Goal: Task Accomplishment & Management: Manage account settings

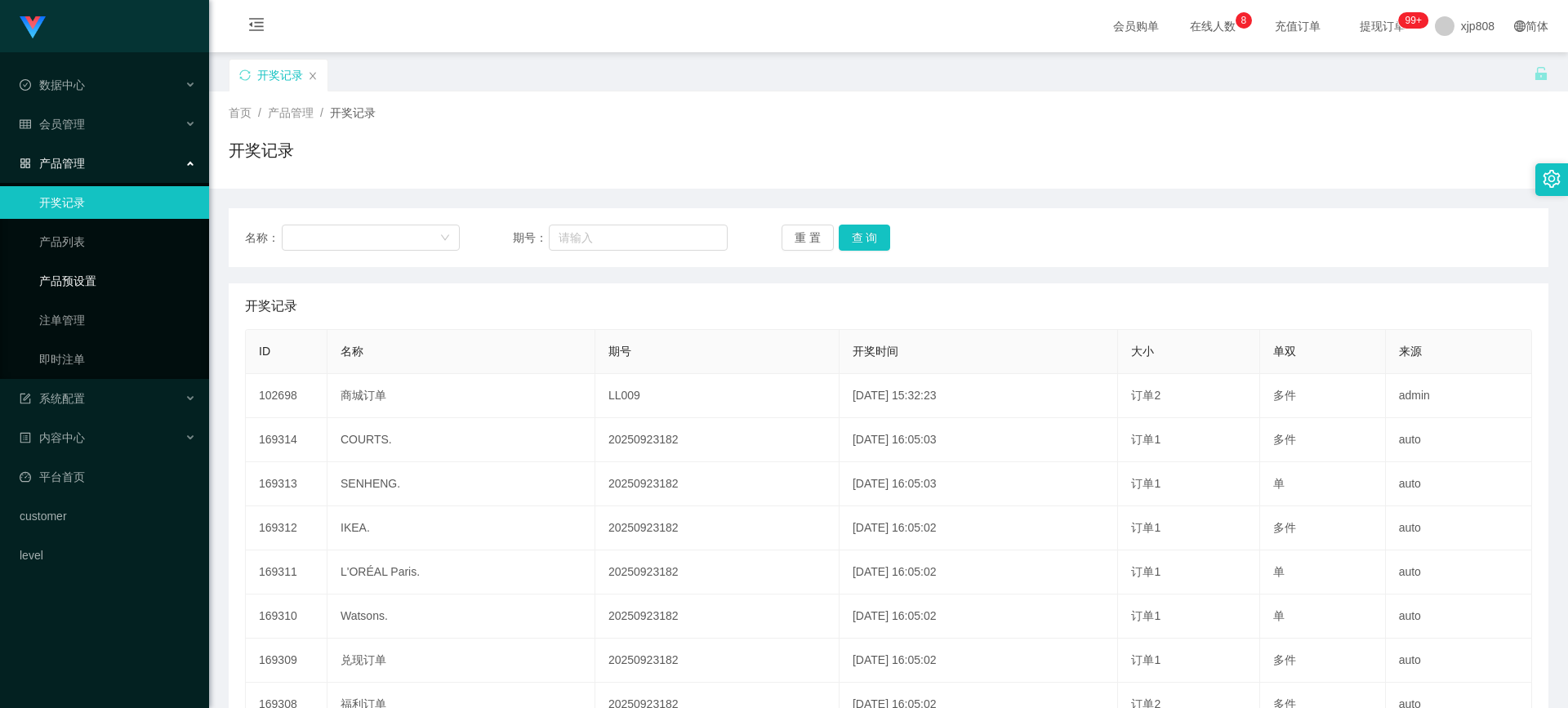
click at [126, 273] on link "产品预设置" at bounding box center [117, 281] width 157 height 32
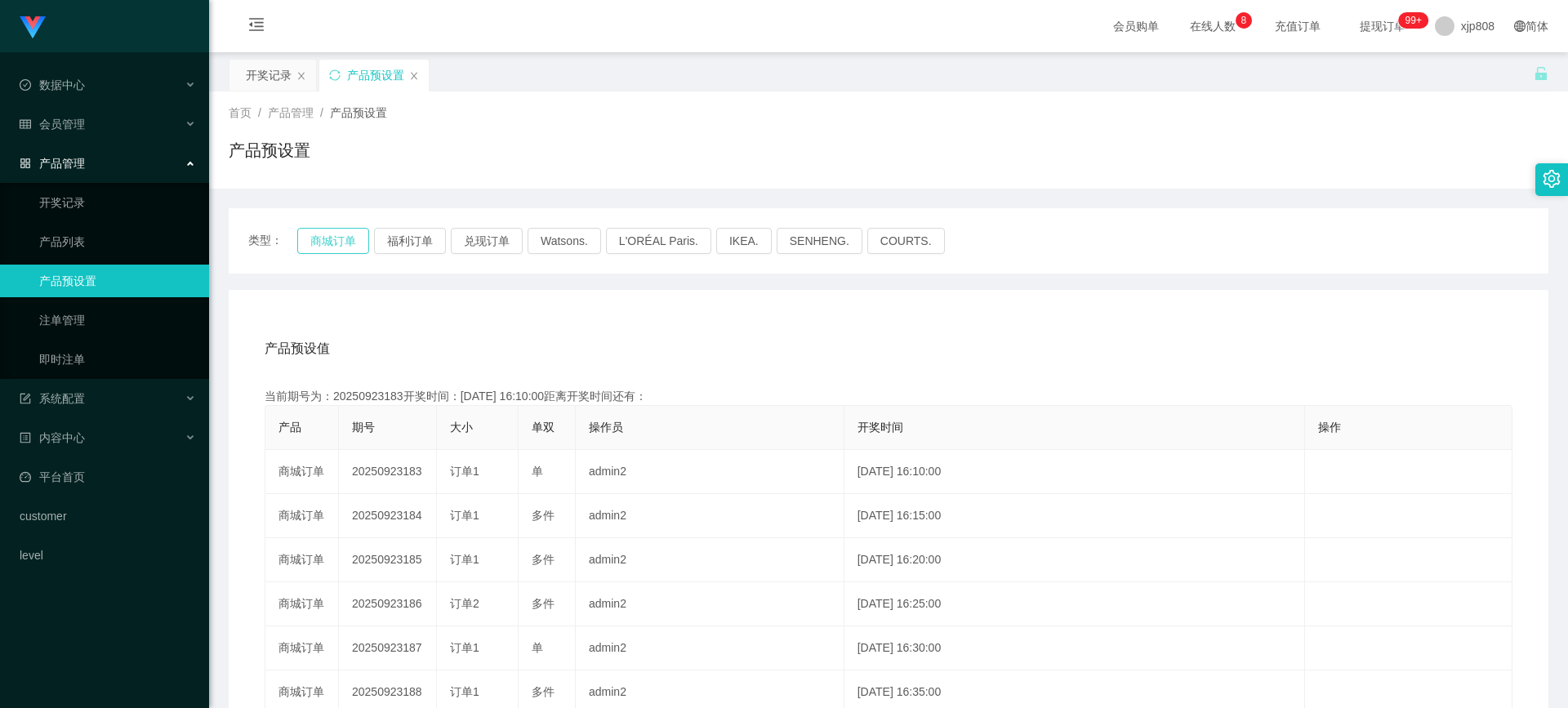
click at [326, 243] on button "商城订单" at bounding box center [333, 241] width 72 height 26
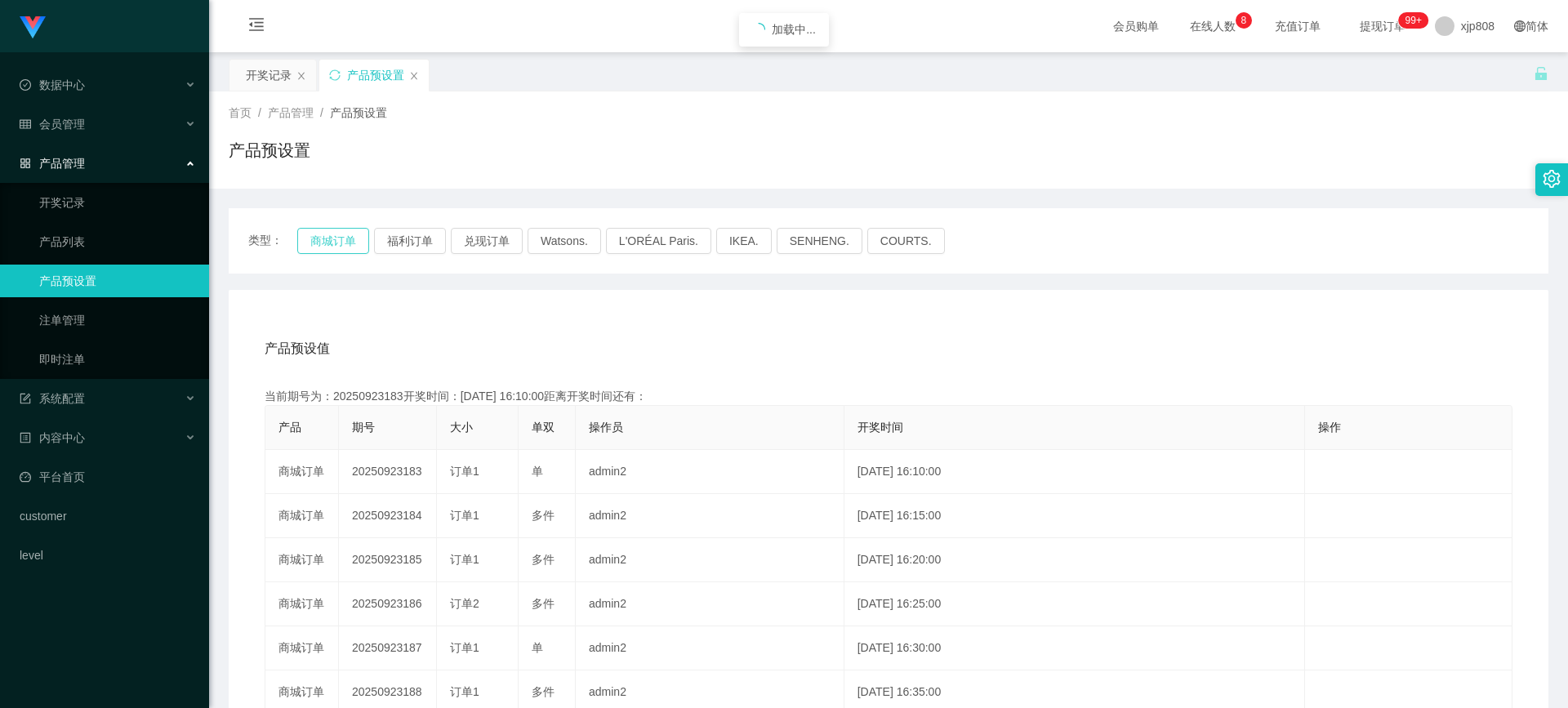
click at [326, 243] on button "商城订单" at bounding box center [333, 241] width 72 height 26
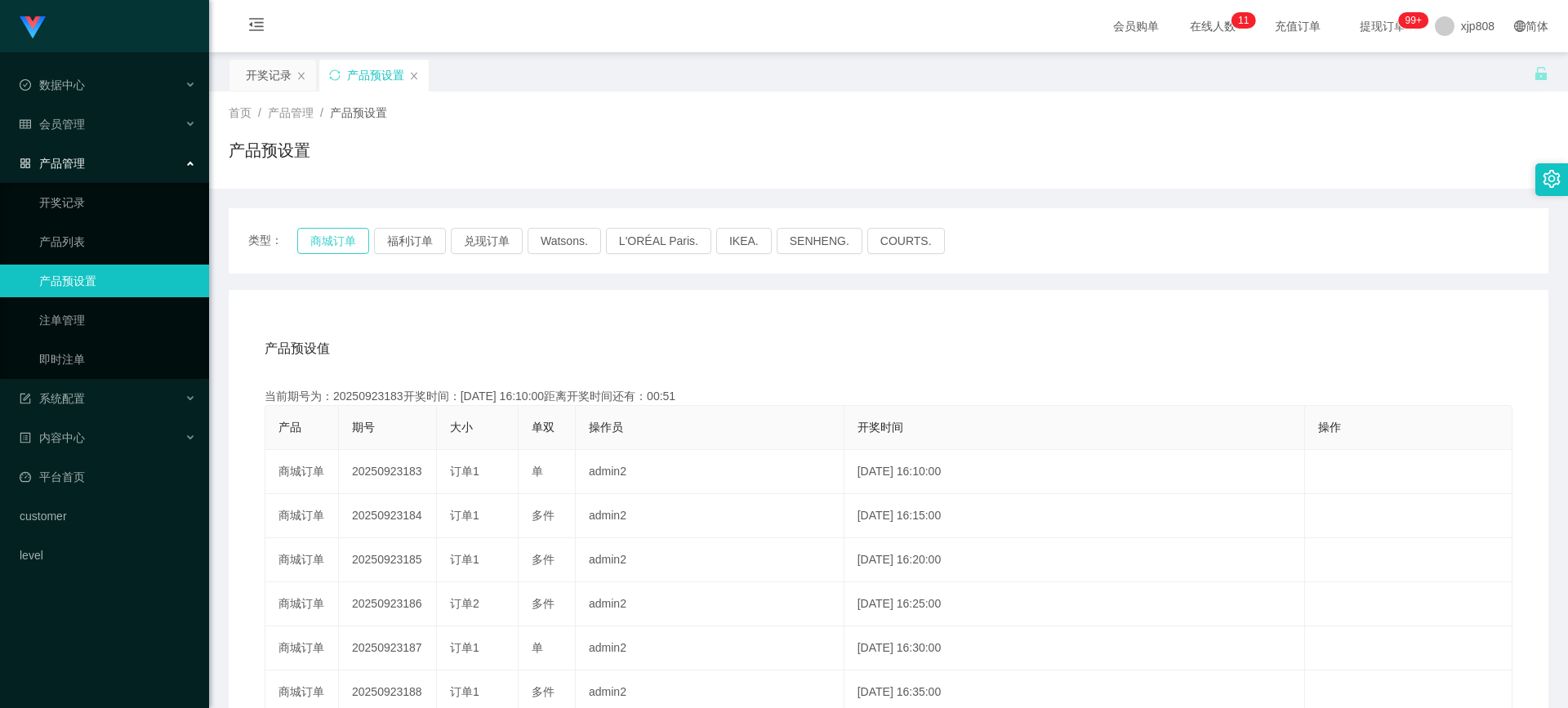
click at [310, 233] on button "商城订单" at bounding box center [333, 241] width 72 height 26
click at [360, 230] on button "商城订单" at bounding box center [333, 241] width 72 height 26
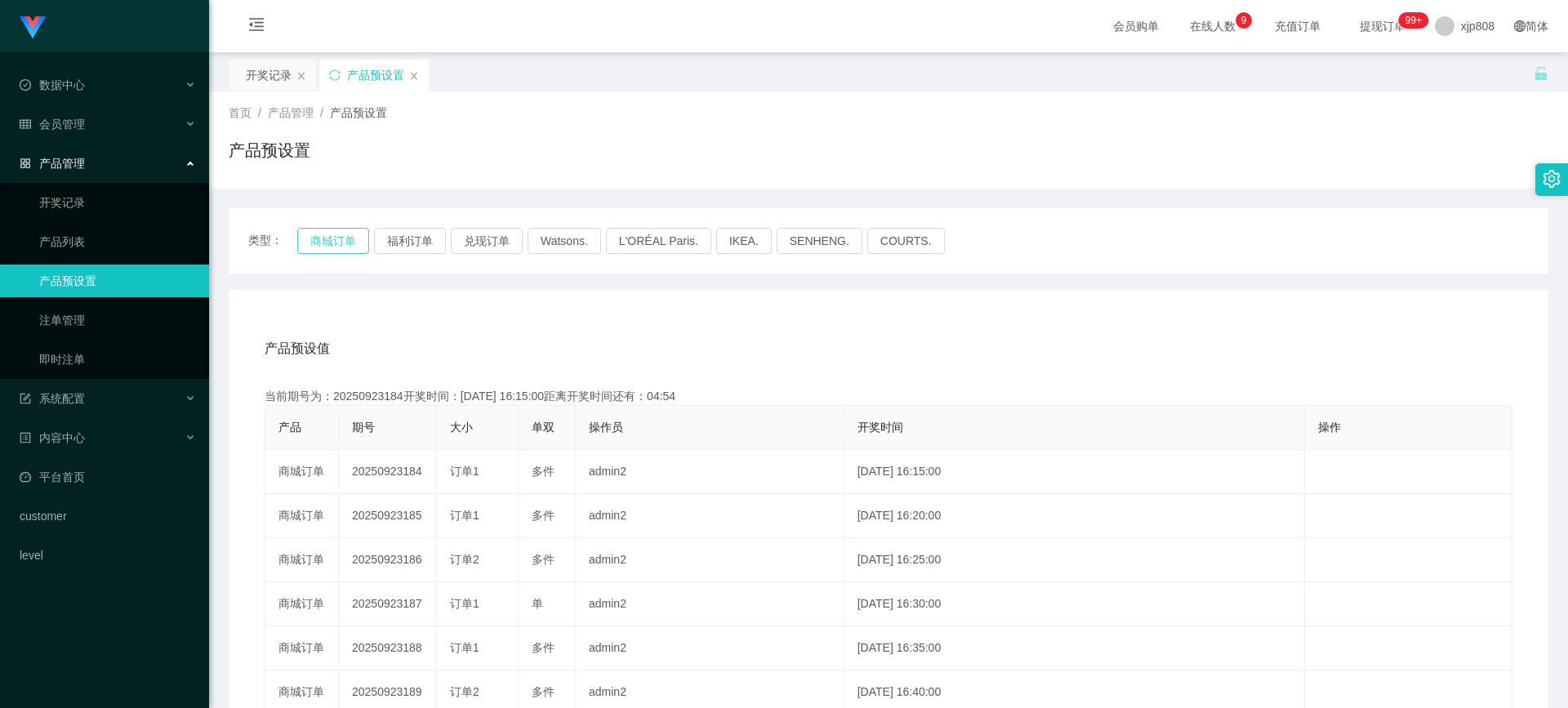
click at [360, 230] on button "商城订单" at bounding box center [333, 241] width 72 height 26
click at [99, 95] on div "数据中心" at bounding box center [104, 84] width 209 height 32
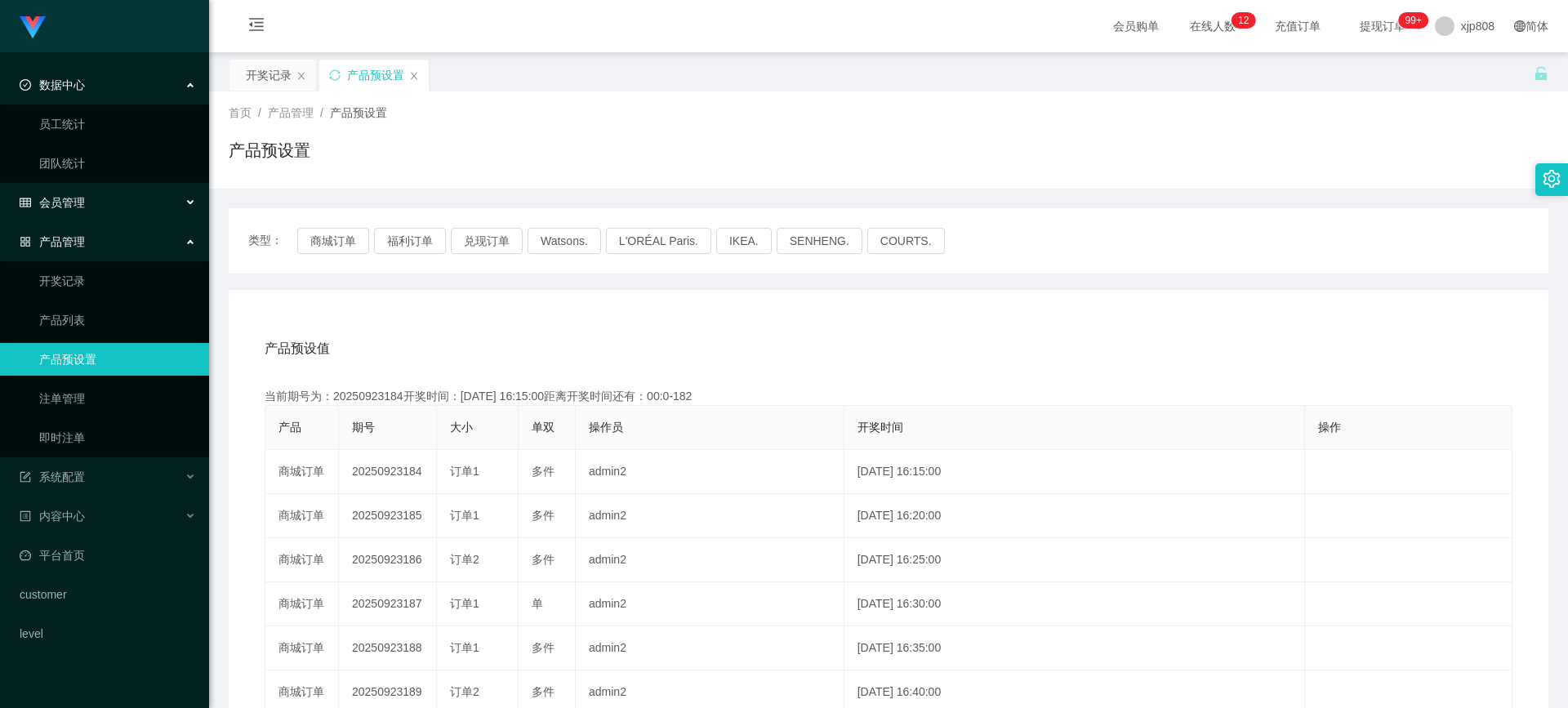
click at [74, 190] on div "会员管理" at bounding box center [104, 202] width 209 height 32
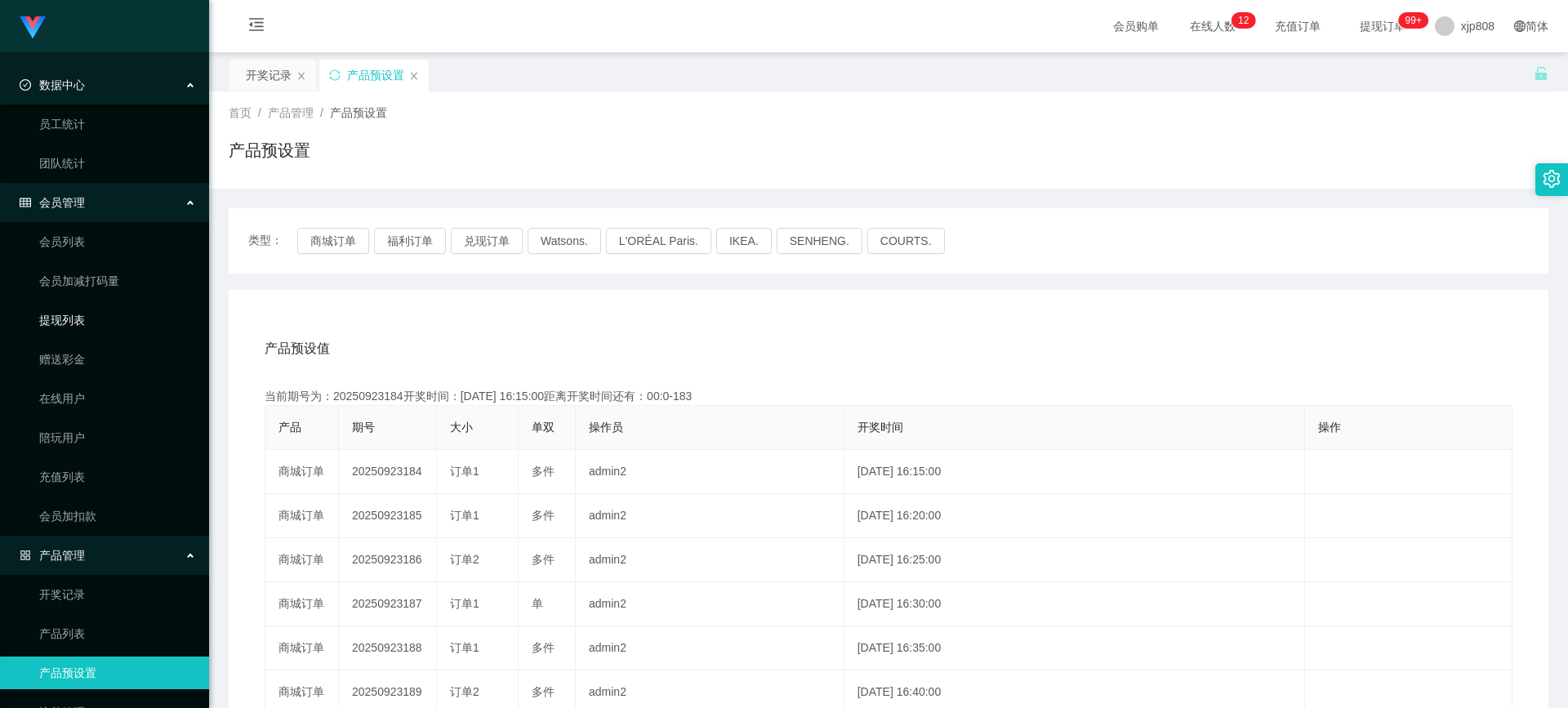
click at [109, 311] on link "提现列表" at bounding box center [117, 319] width 157 height 32
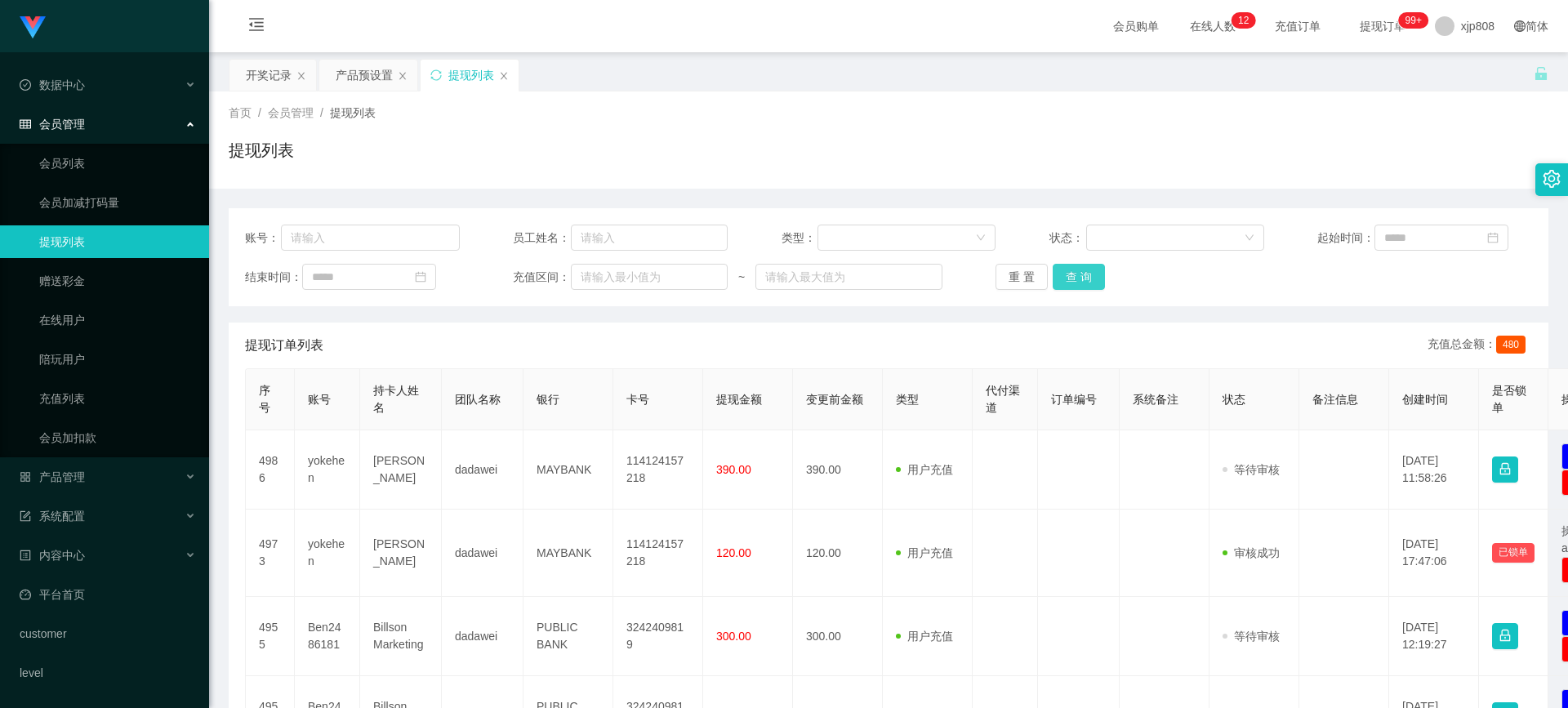
click at [839, 280] on button "查 询" at bounding box center [1079, 277] width 53 height 26
click at [839, 280] on div "重 置 查 询" at bounding box center [1103, 277] width 215 height 26
click at [839, 280] on button "查 询" at bounding box center [1079, 277] width 53 height 26
click at [839, 280] on div "重 置 查 询" at bounding box center [1103, 277] width 215 height 26
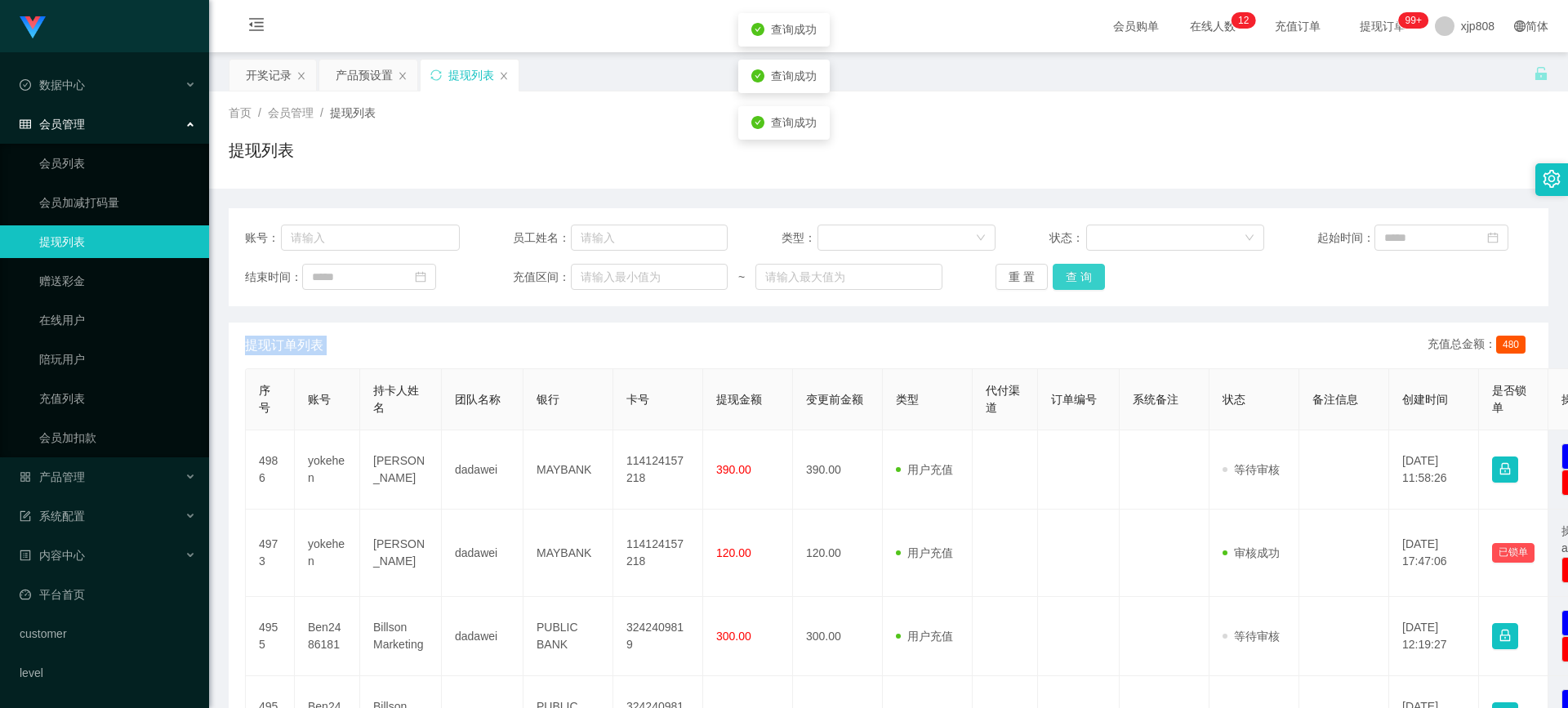
click at [839, 280] on button "查 询" at bounding box center [1079, 277] width 53 height 26
click at [839, 280] on div "重 置 查 询" at bounding box center [1103, 277] width 215 height 26
click at [839, 280] on button "查 询" at bounding box center [1079, 277] width 53 height 26
click at [839, 66] on span "退出登录" at bounding box center [1462, 72] width 46 height 13
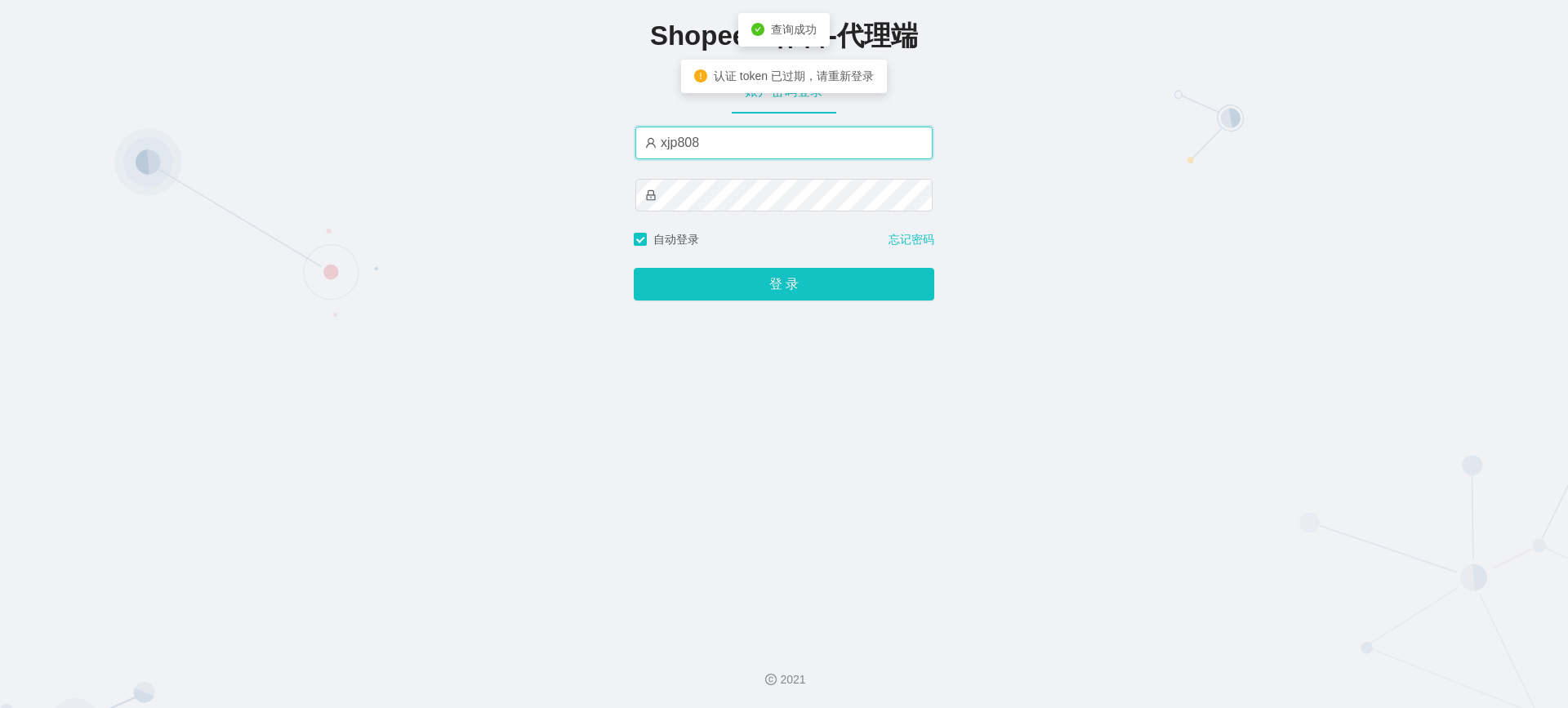
click at [713, 138] on input "xjp808" at bounding box center [784, 142] width 297 height 32
type input "yn04"
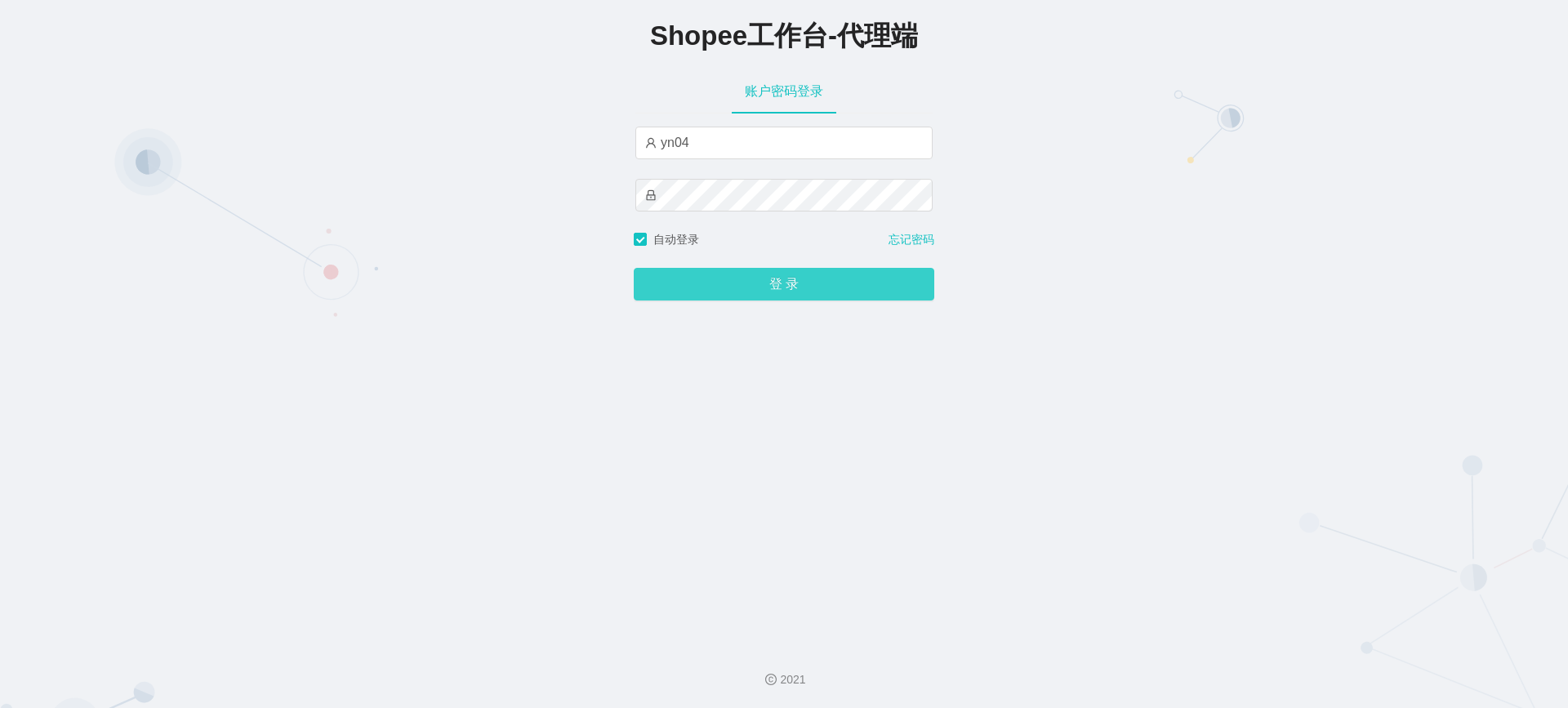
click at [749, 282] on button "登 录" at bounding box center [784, 283] width 301 height 32
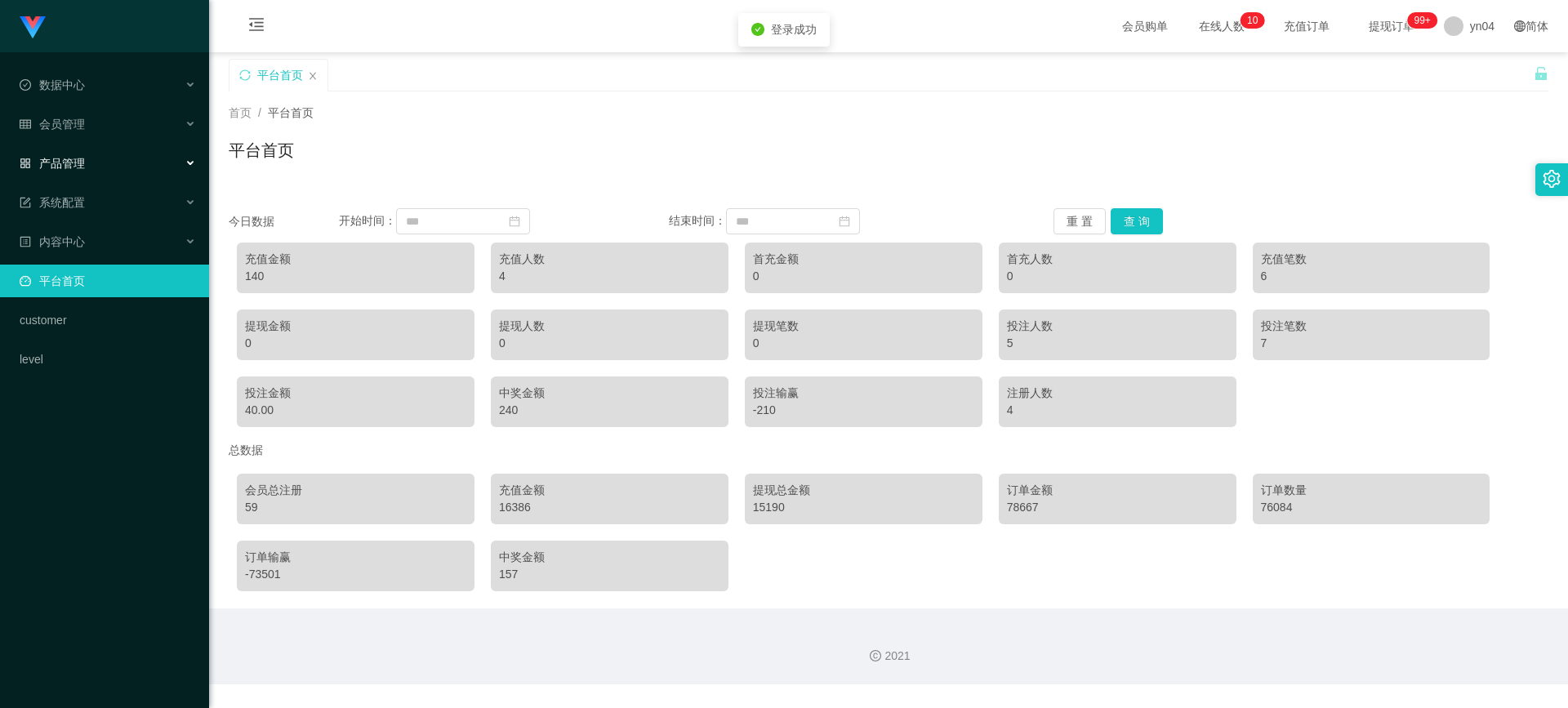
click at [103, 156] on div "产品管理" at bounding box center [104, 162] width 209 height 32
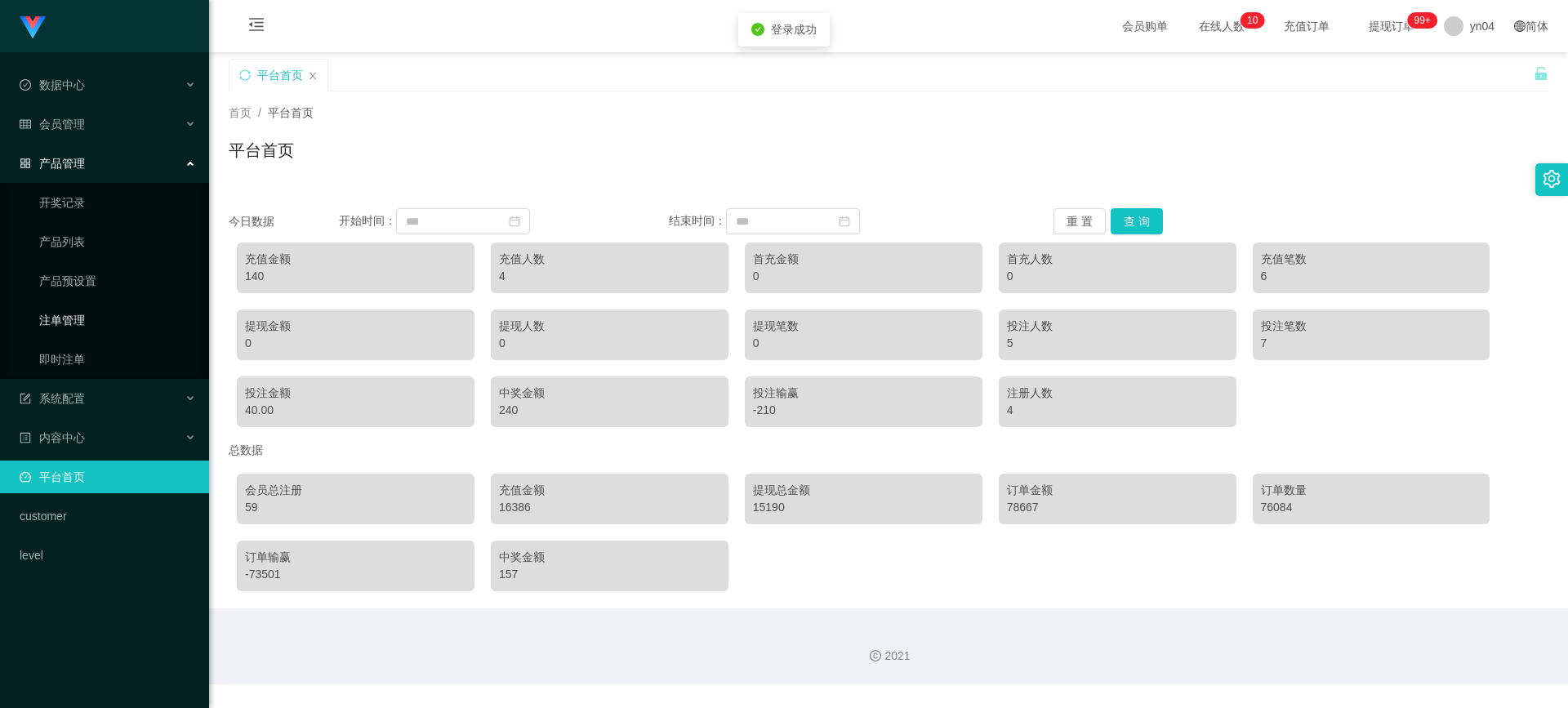
click at [80, 318] on link "注单管理" at bounding box center [117, 319] width 157 height 32
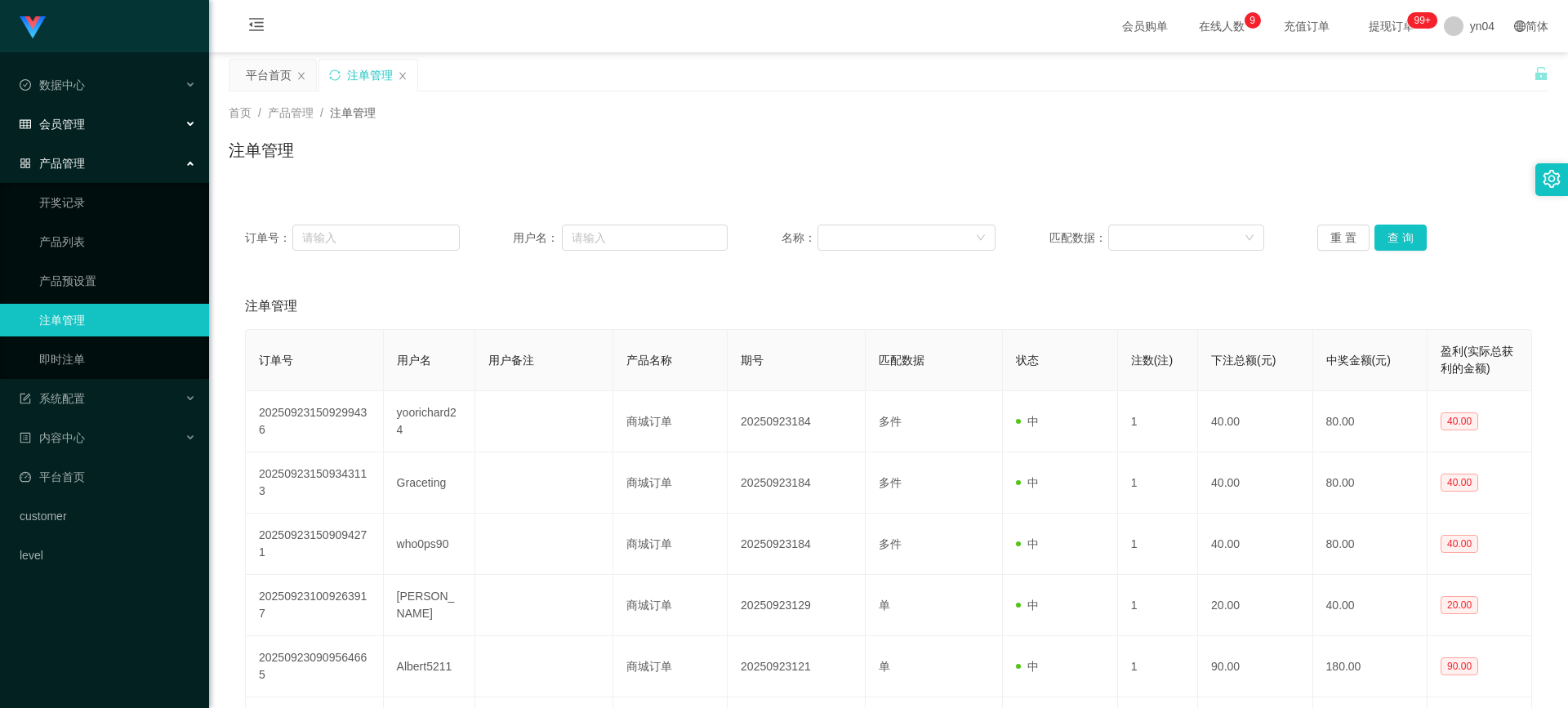
click at [91, 121] on div "会员管理" at bounding box center [104, 124] width 209 height 32
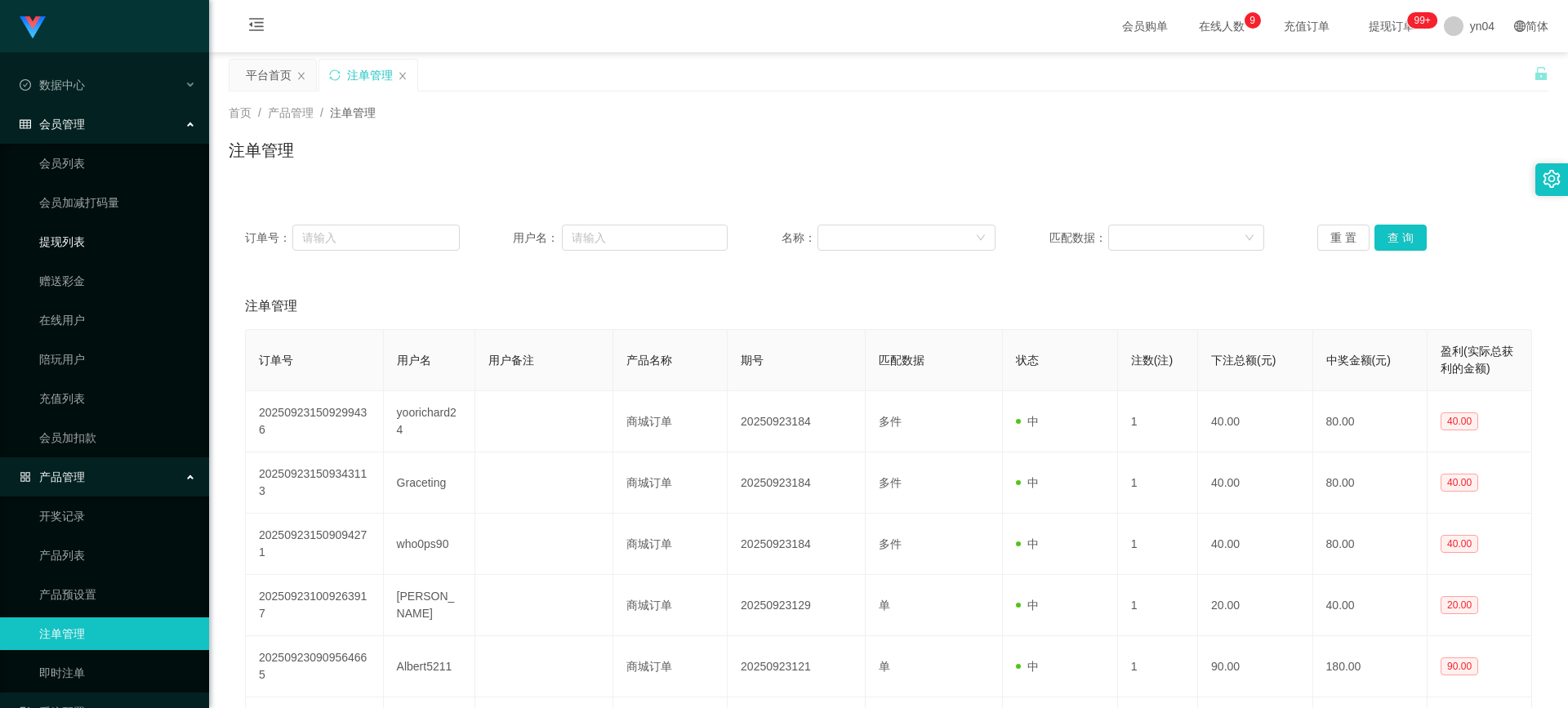
click at [84, 234] on link "提现列表" at bounding box center [117, 241] width 157 height 32
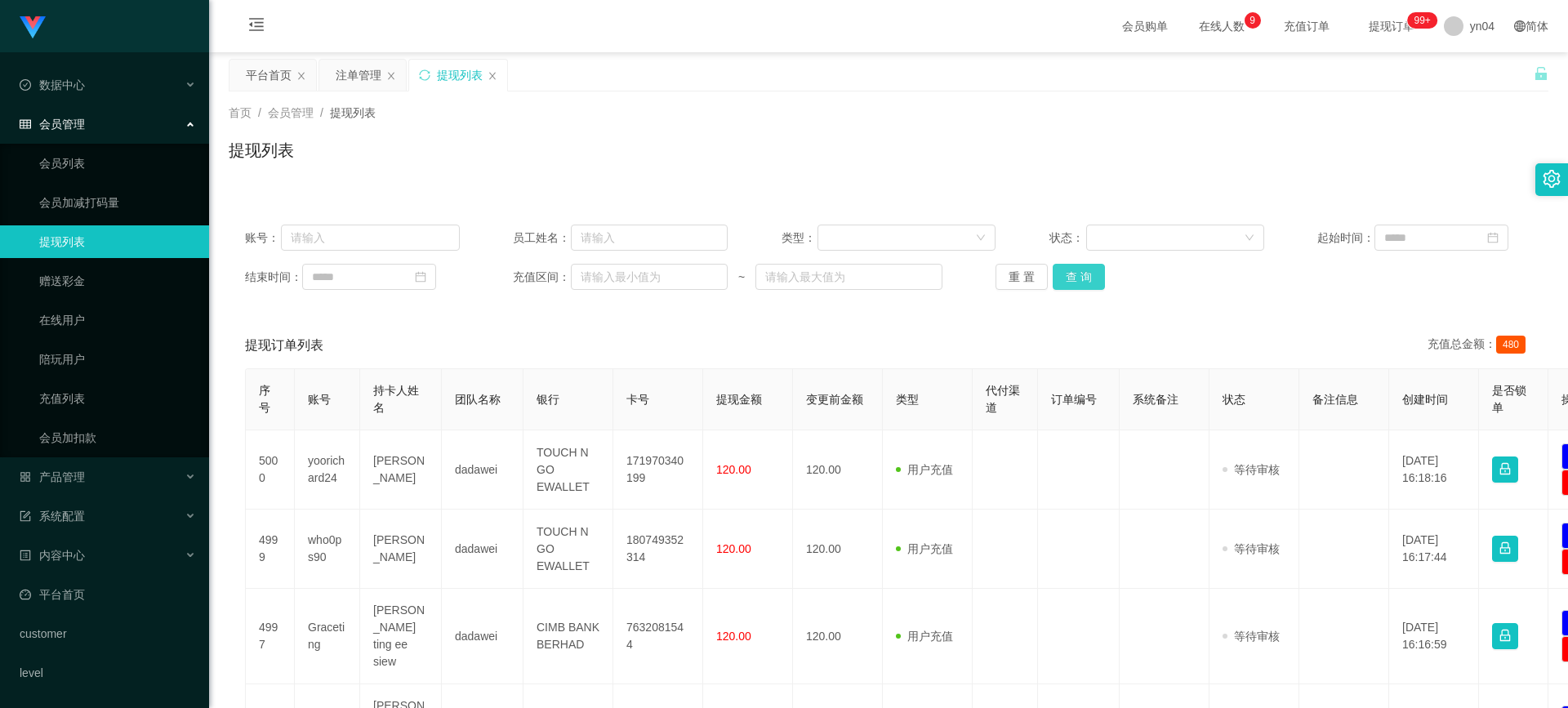
click at [839, 266] on button "查 询" at bounding box center [1079, 277] width 53 height 26
click at [839, 266] on div "重 置 查 询" at bounding box center [1103, 277] width 215 height 26
click at [839, 266] on button "查 询" at bounding box center [1079, 277] width 53 height 26
click at [839, 266] on div "重 置 查 询" at bounding box center [1103, 277] width 215 height 26
click at [839, 266] on button "查 询" at bounding box center [1079, 277] width 53 height 26
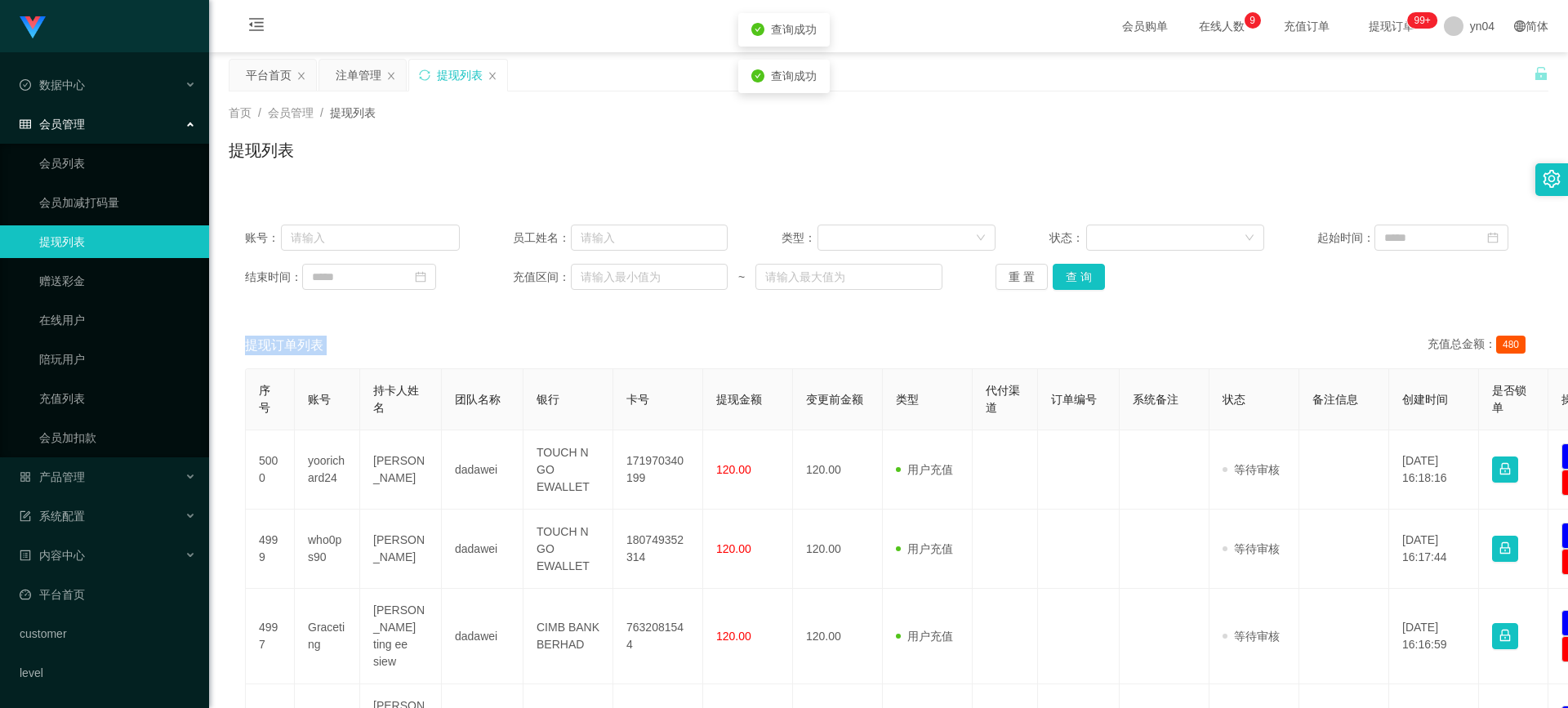
click at [839, 266] on div "重 置 查 询" at bounding box center [1103, 277] width 215 height 26
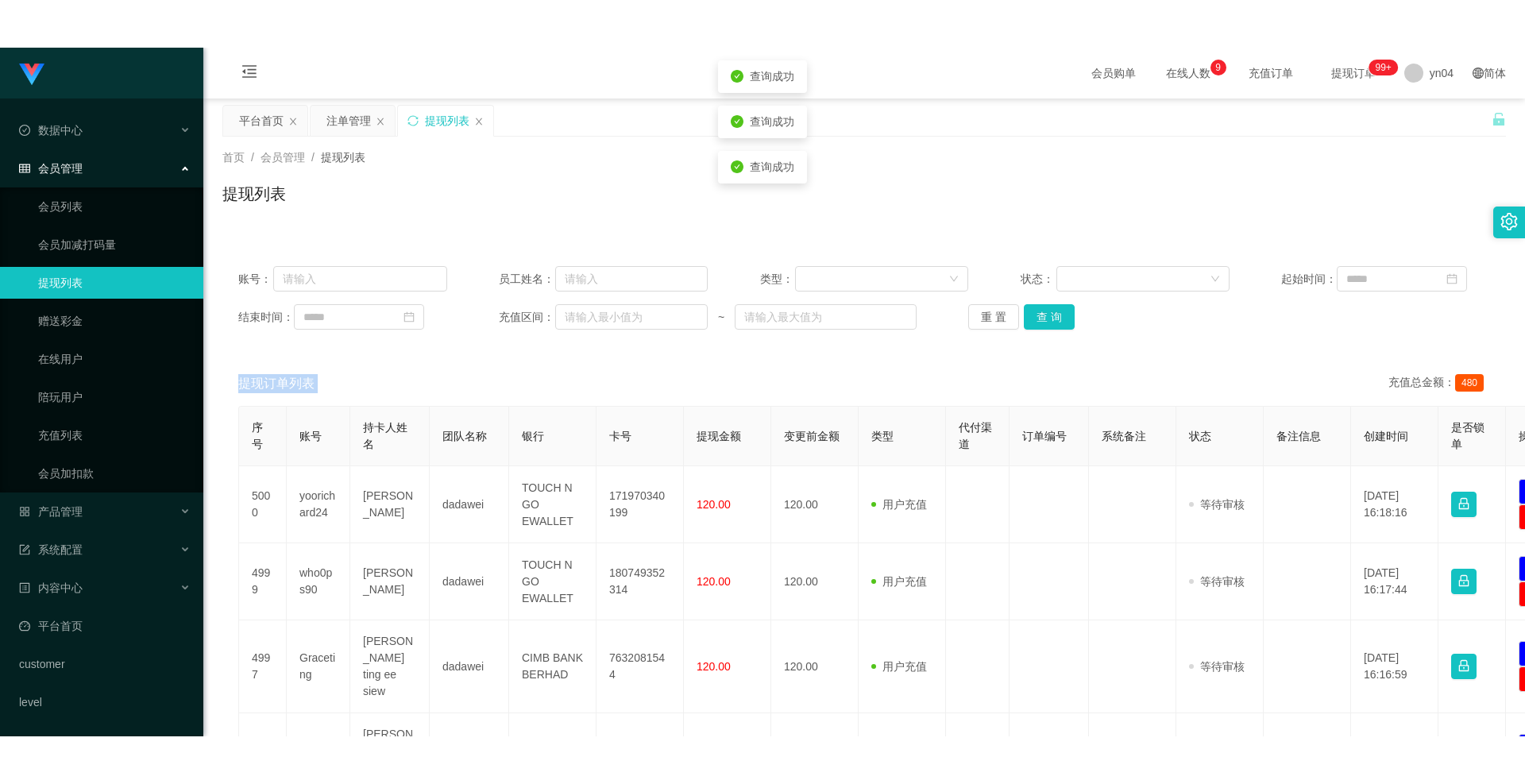
scroll to position [159, 0]
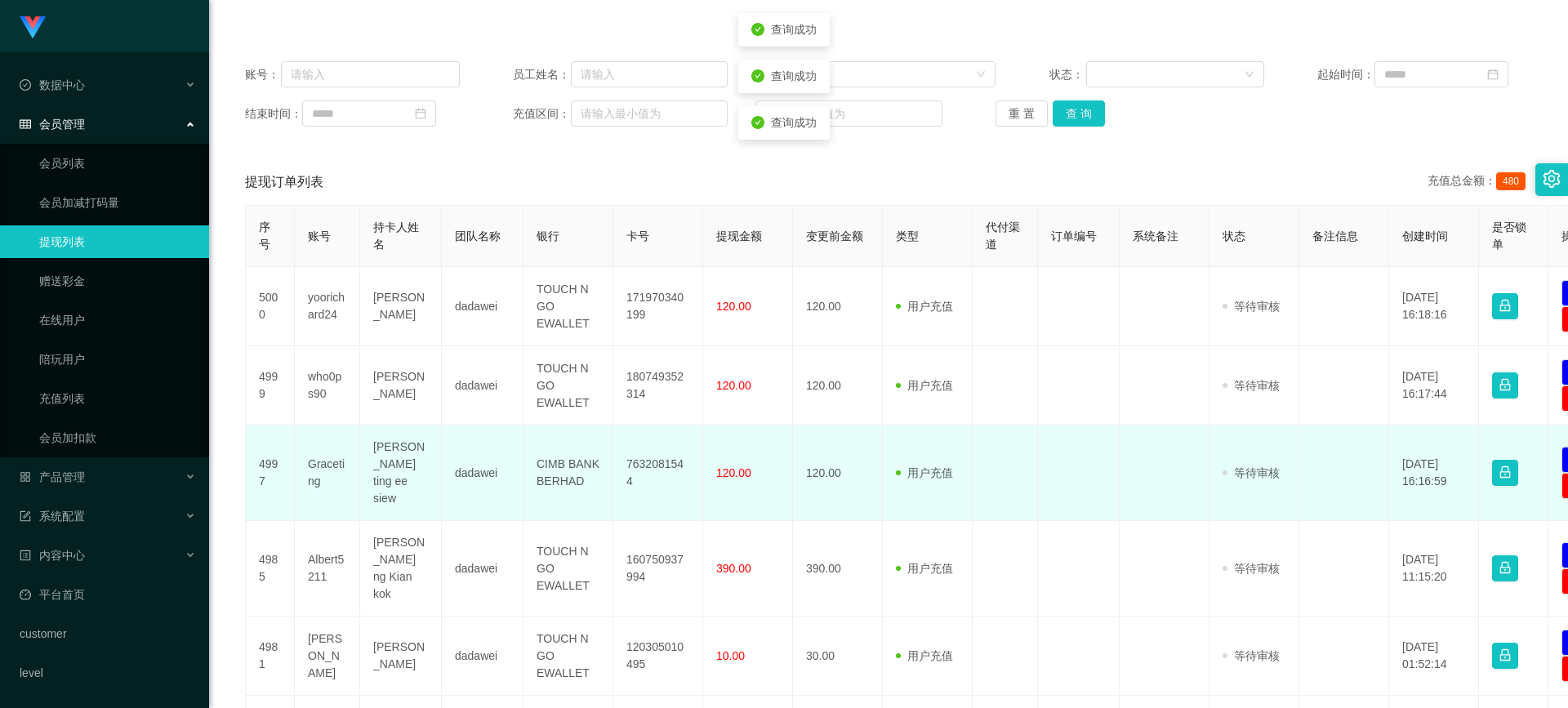
click at [325, 365] on td "Graceting" at bounding box center [327, 473] width 66 height 95
copy td "Graceting"
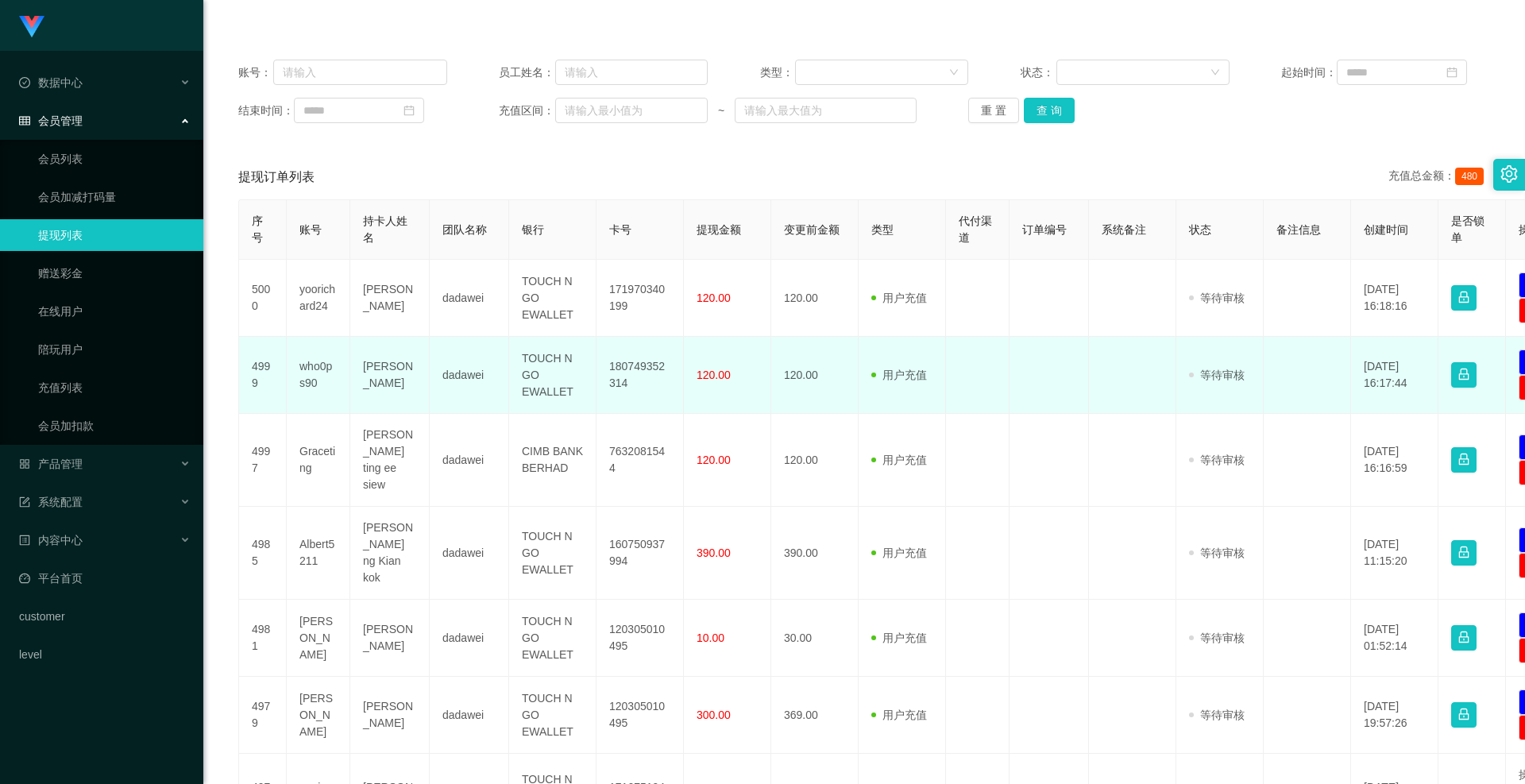
click at [321, 355] on td "who0ps90" at bounding box center [318, 375] width 64 height 77
copy td "who0ps90"
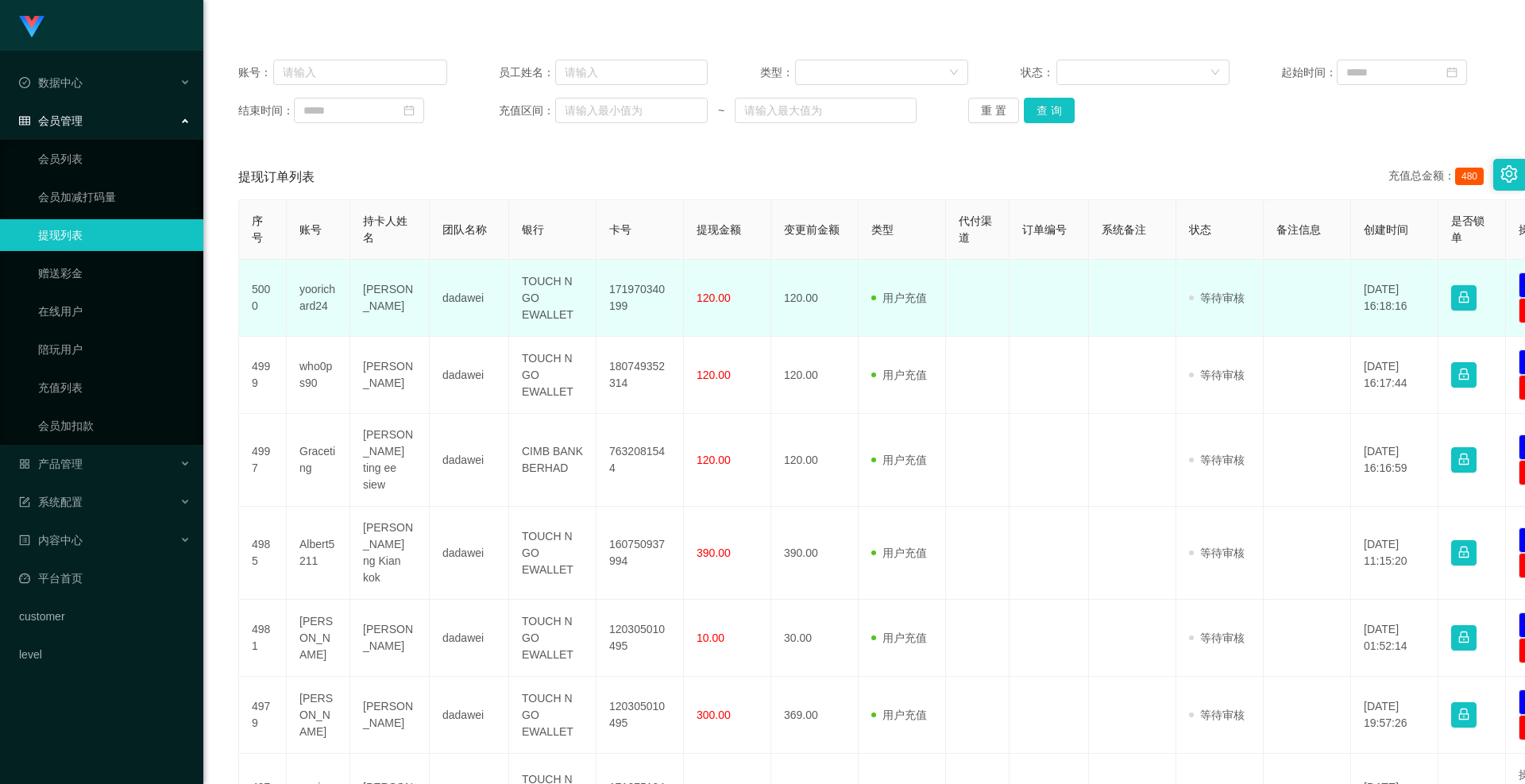
click at [307, 292] on td "yoorichard24" at bounding box center [318, 298] width 64 height 77
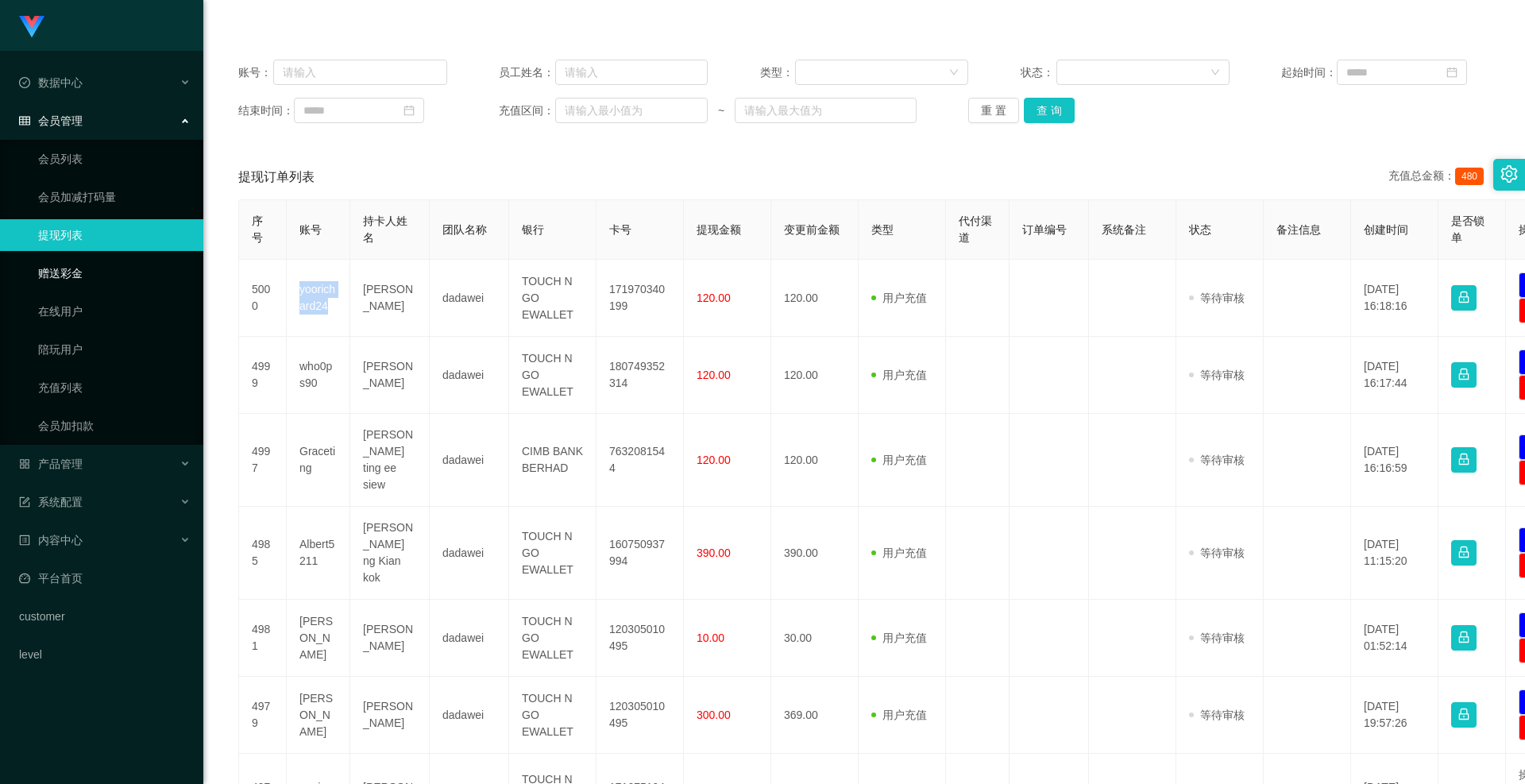
copy td "yoorichard24"
click at [70, 355] on span "产品管理" at bounding box center [50, 464] width 64 height 13
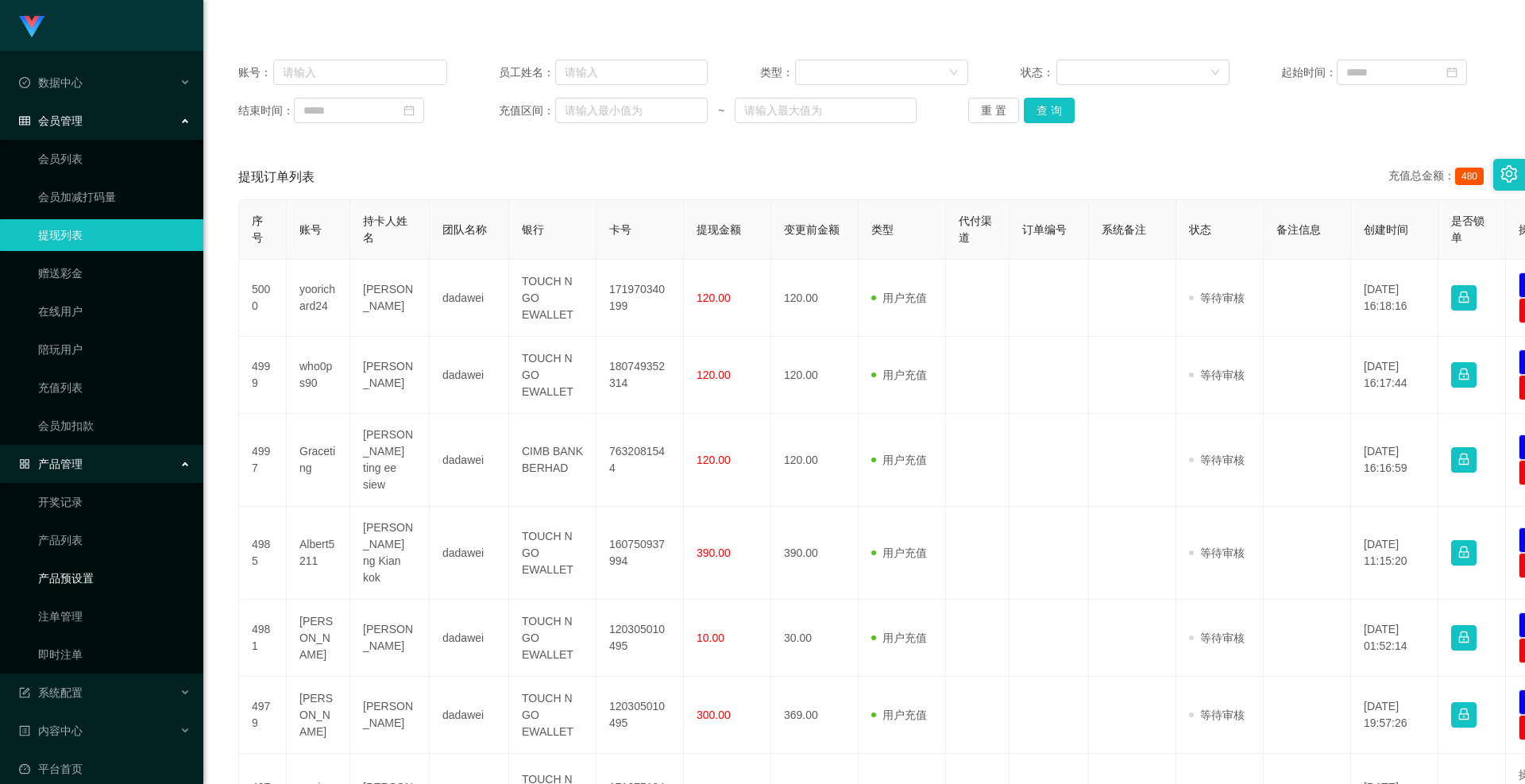
click at [80, 355] on link "产品预设置" at bounding box center [114, 577] width 153 height 31
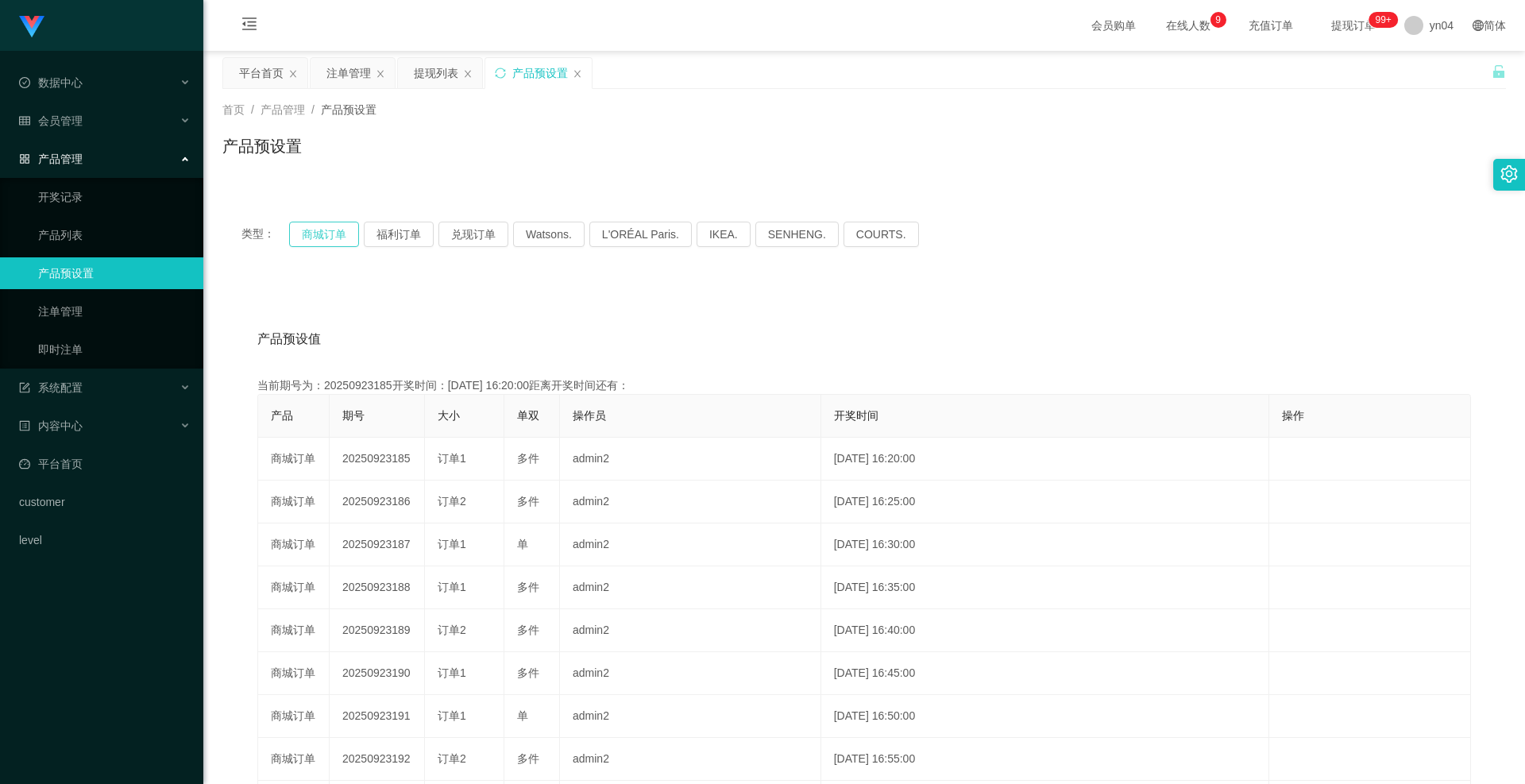
click at [316, 232] on button "商城订单" at bounding box center [324, 234] width 70 height 25
click at [86, 115] on div "会员管理" at bounding box center [101, 120] width 203 height 31
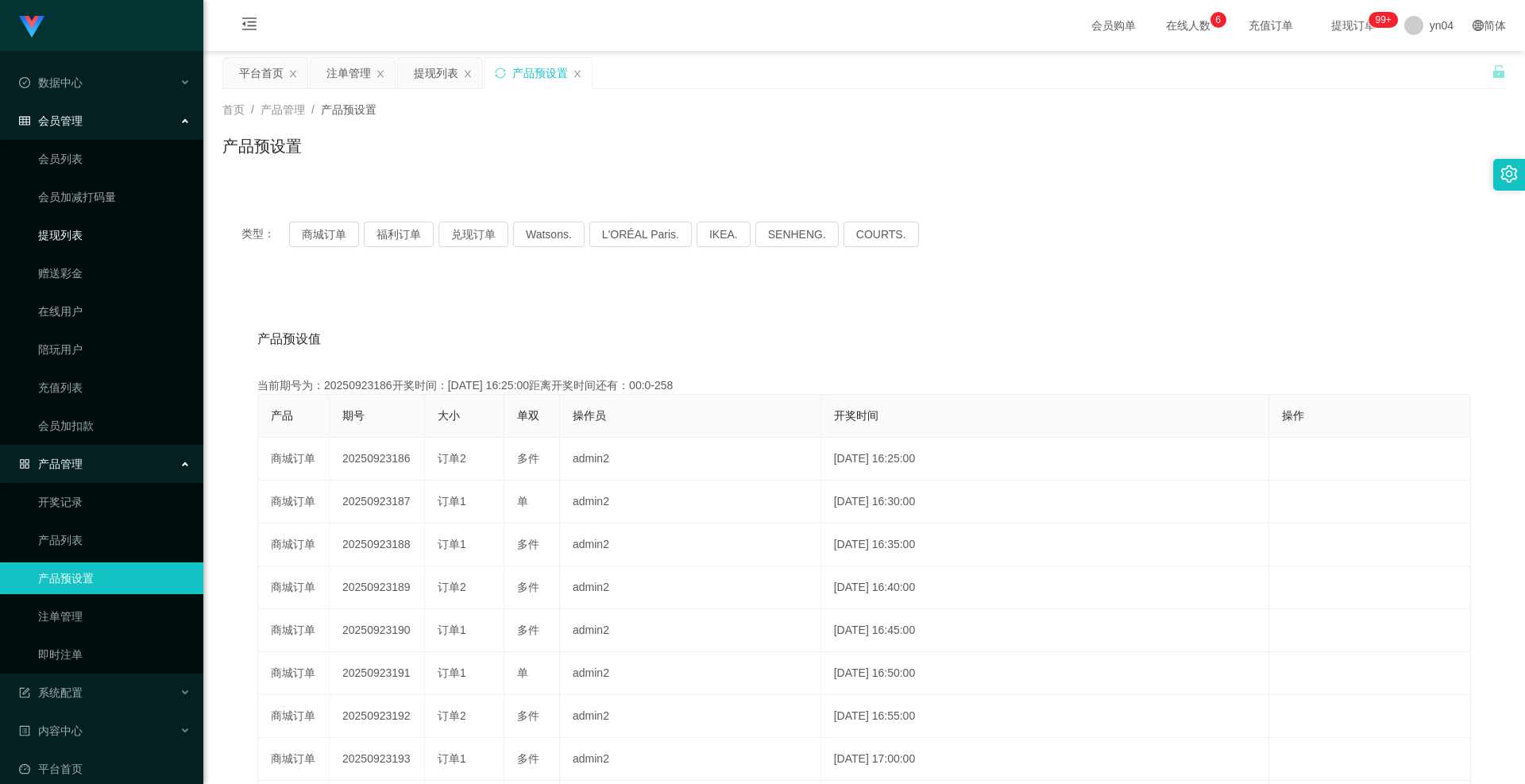
click at [72, 246] on link "提现列表" at bounding box center [114, 234] width 153 height 31
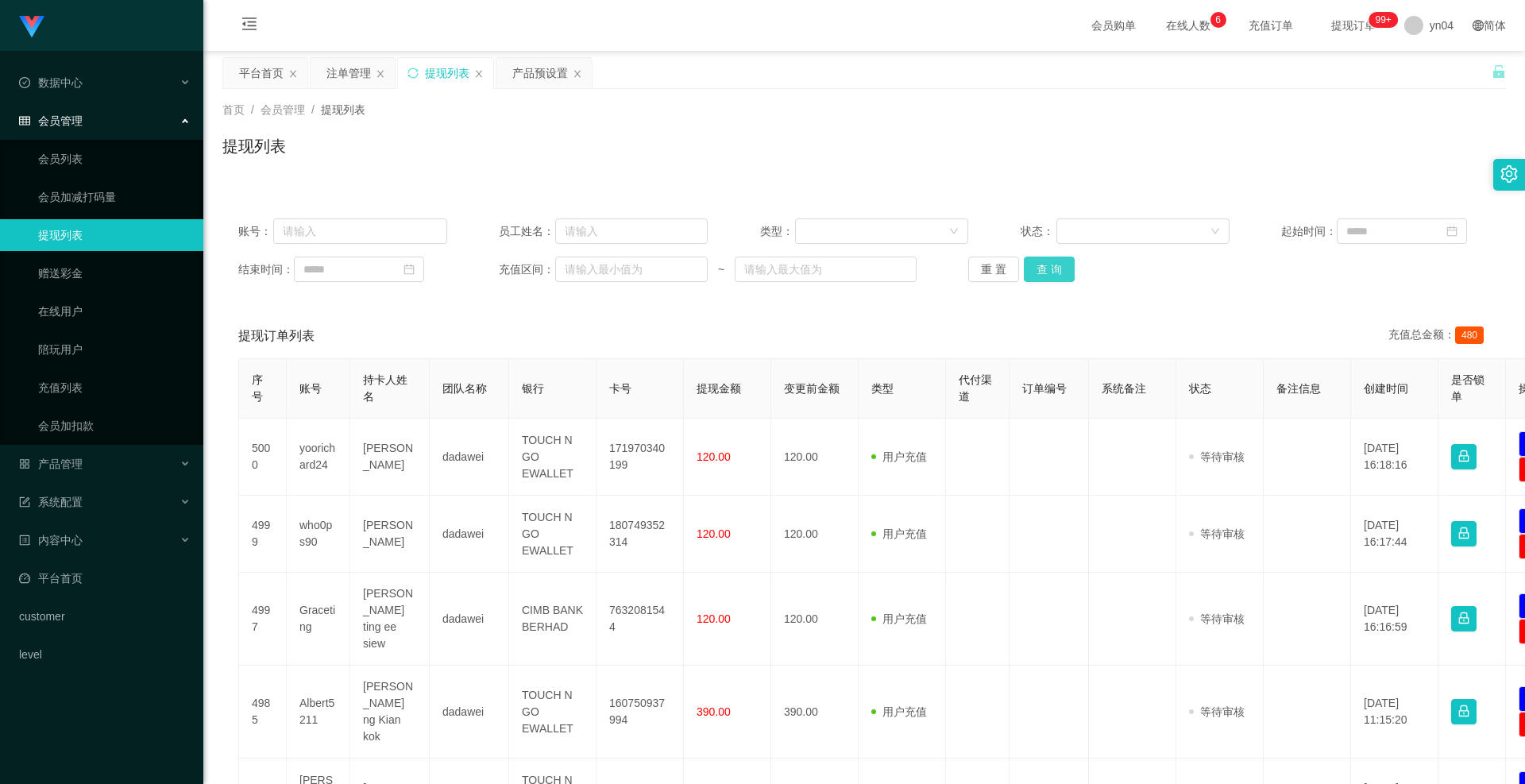
click at [816, 270] on button "查 询" at bounding box center [1049, 269] width 51 height 25
click at [816, 270] on div "重 置 查 询" at bounding box center [1072, 269] width 209 height 25
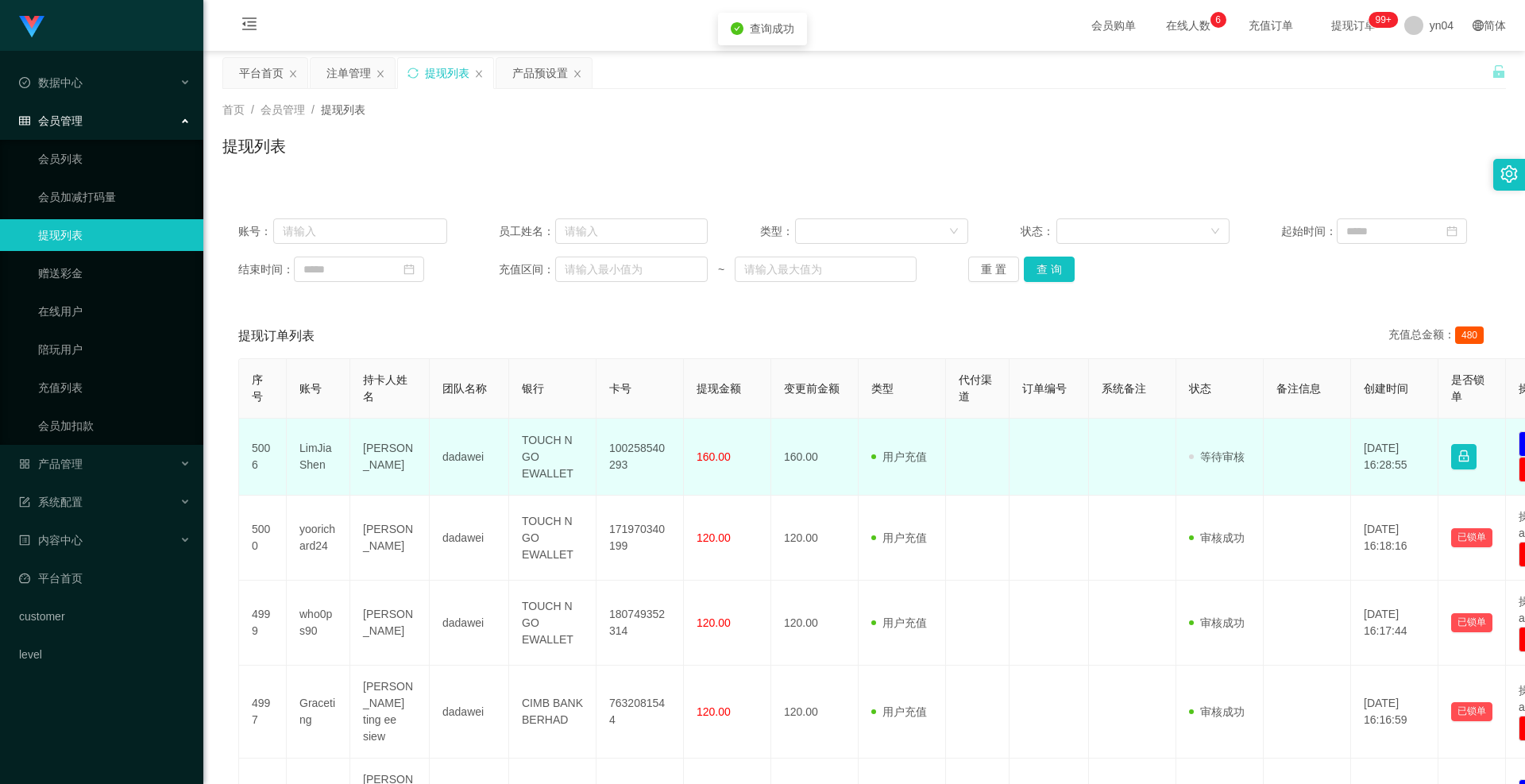
click at [303, 355] on td "LimJiaShen" at bounding box center [318, 457] width 64 height 77
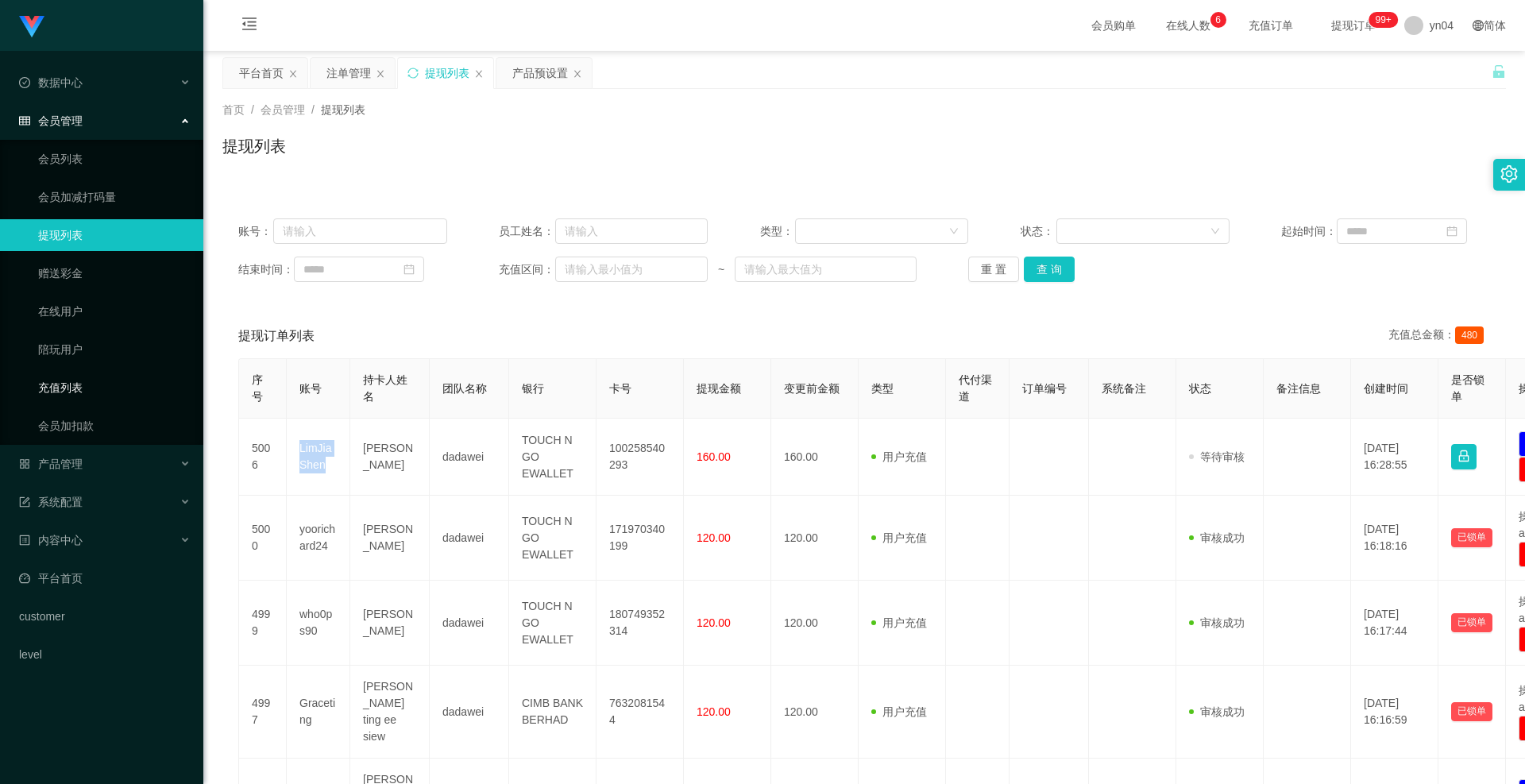
copy td "LimJiaShen"
click at [816, 265] on button "查 询" at bounding box center [1049, 269] width 51 height 25
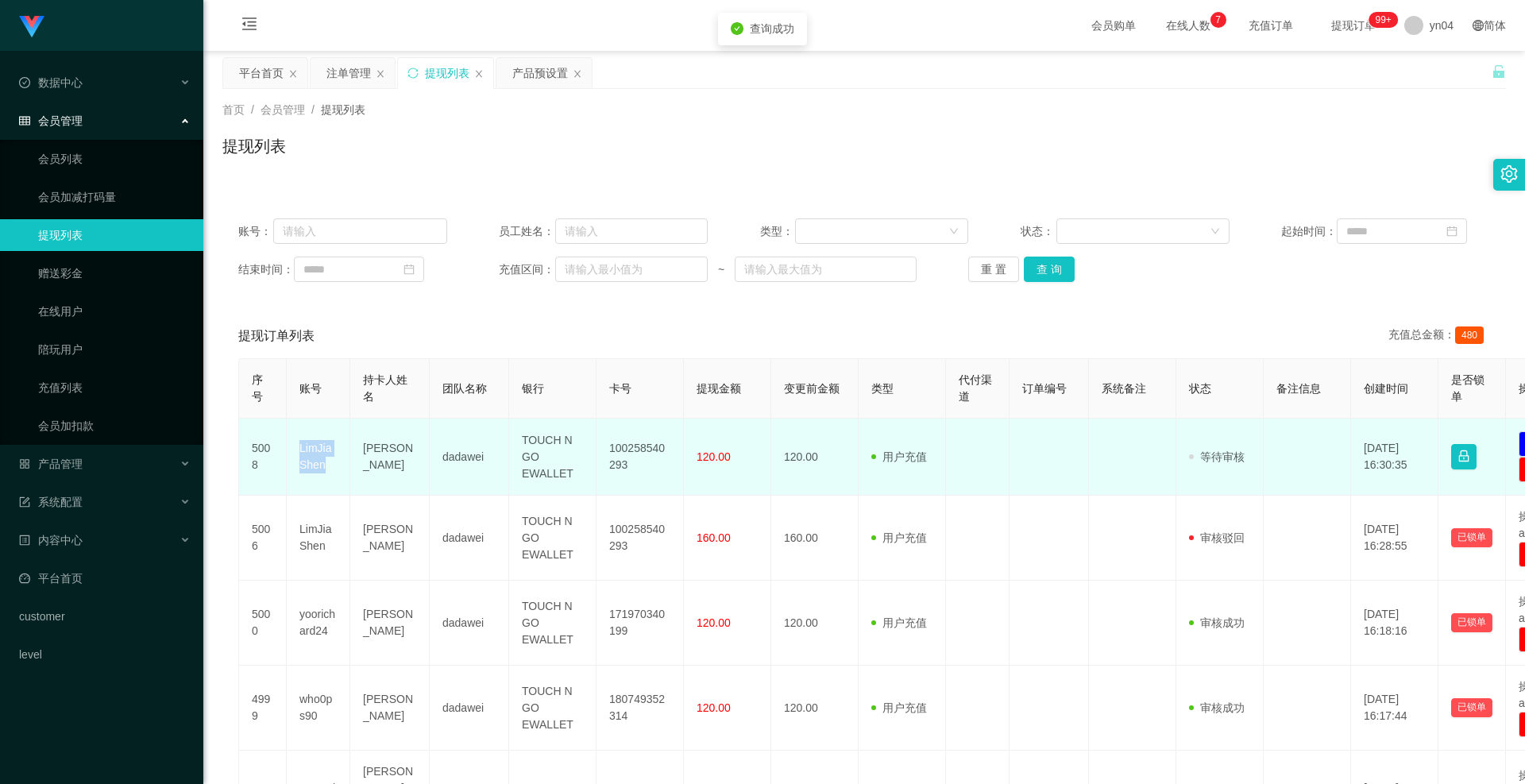
click at [300, 355] on td "LimJiaShen" at bounding box center [318, 457] width 64 height 77
